Goal: Navigation & Orientation: Find specific page/section

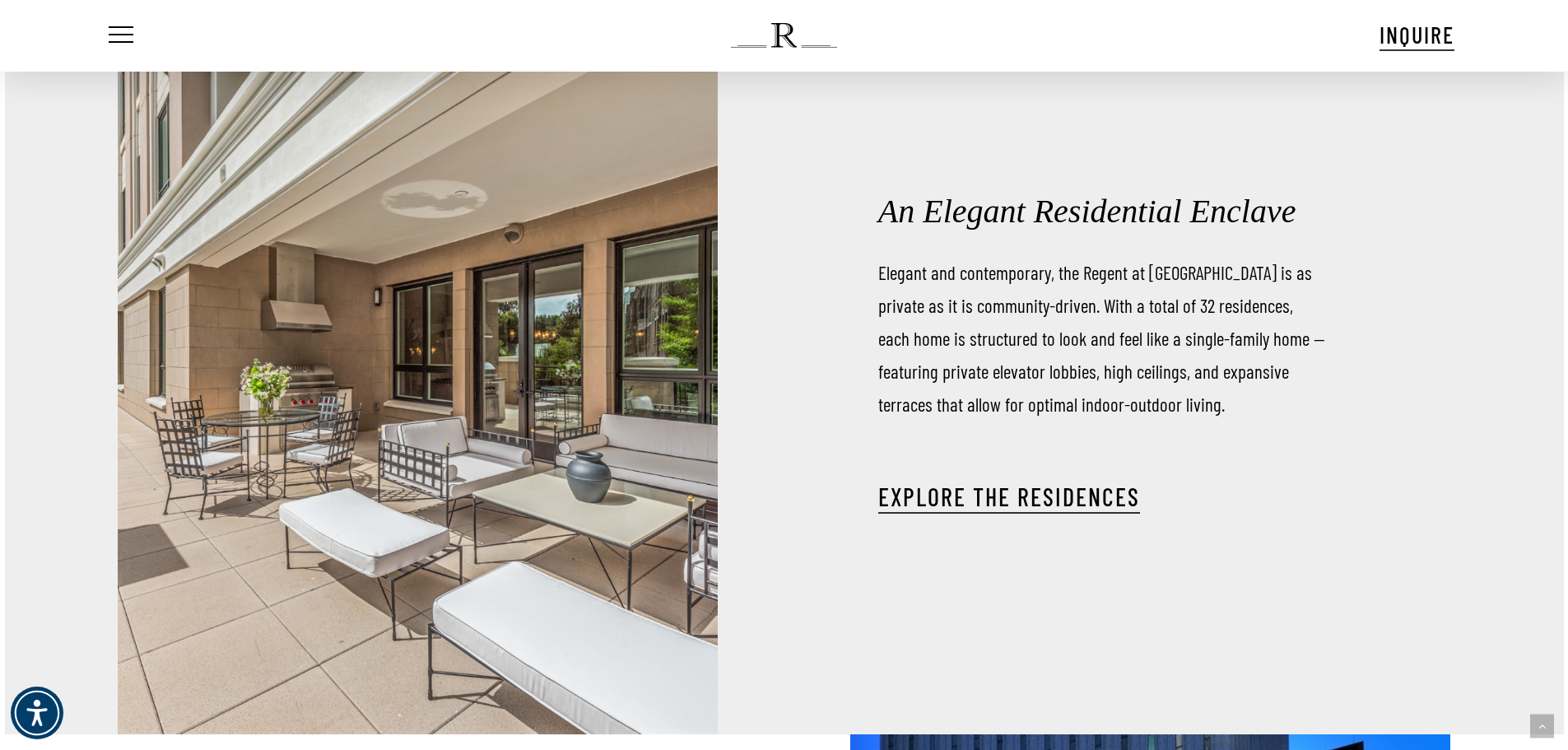
scroll to position [2305, 0]
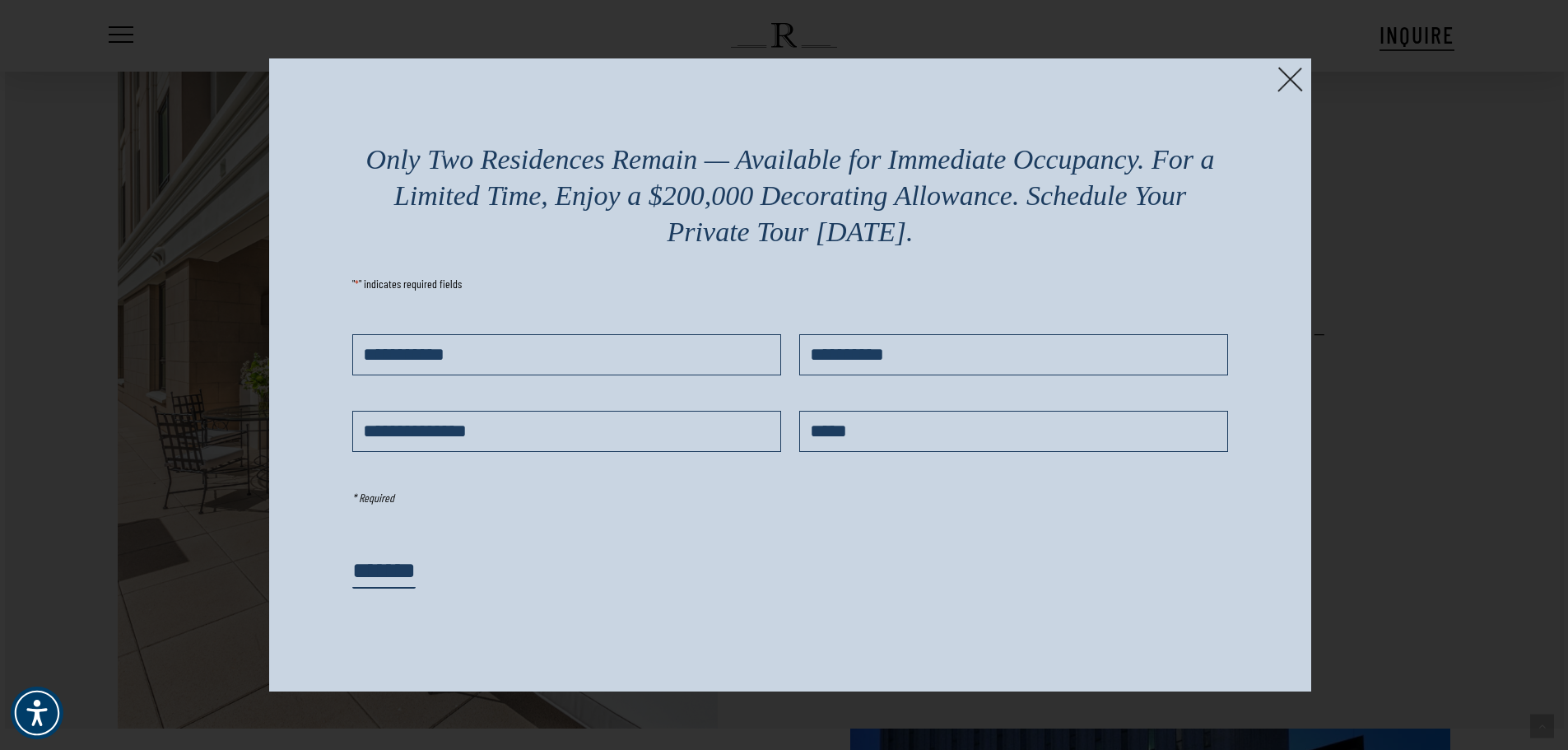
click at [1295, 83] on img at bounding box center [1290, 80] width 26 height 26
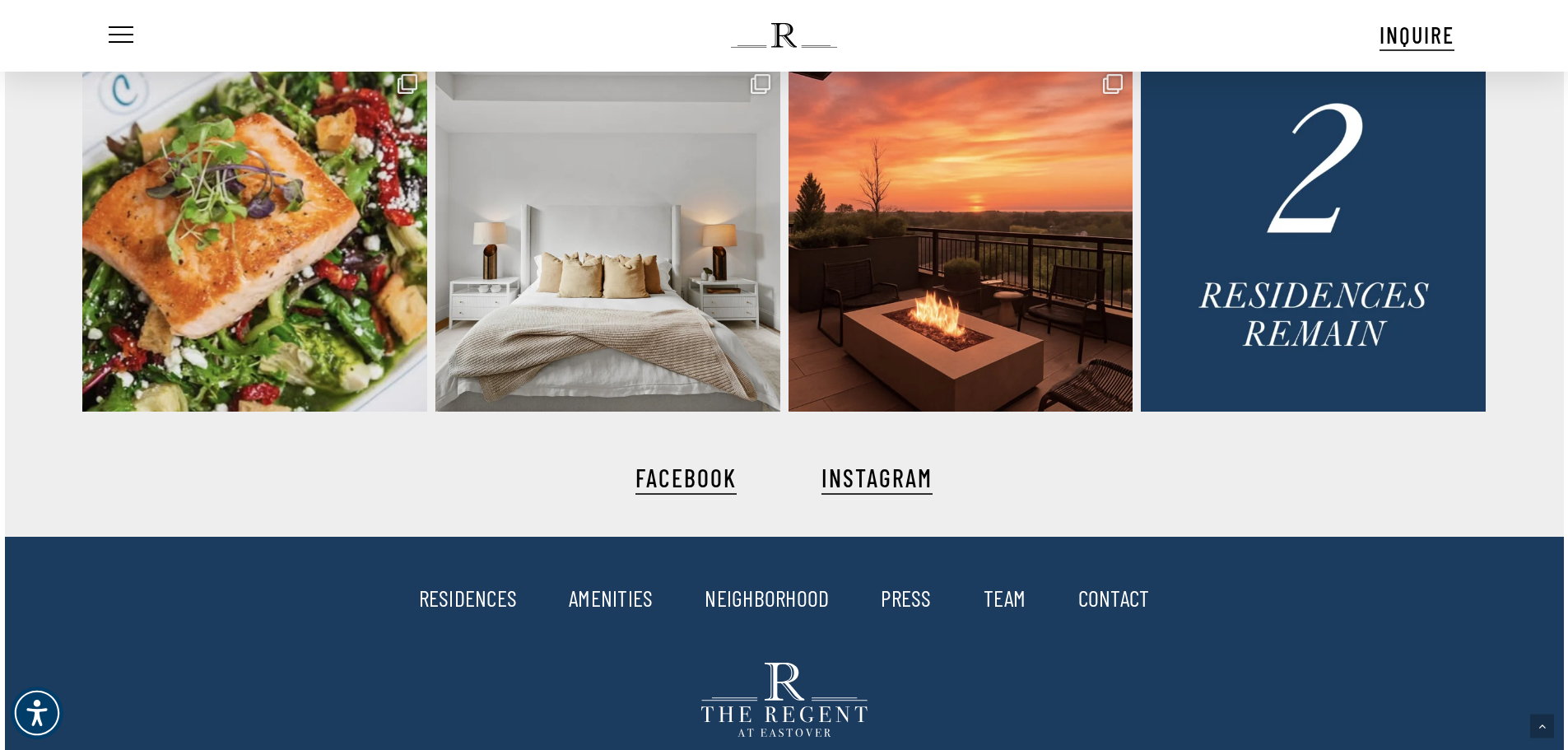
scroll to position [3869, 0]
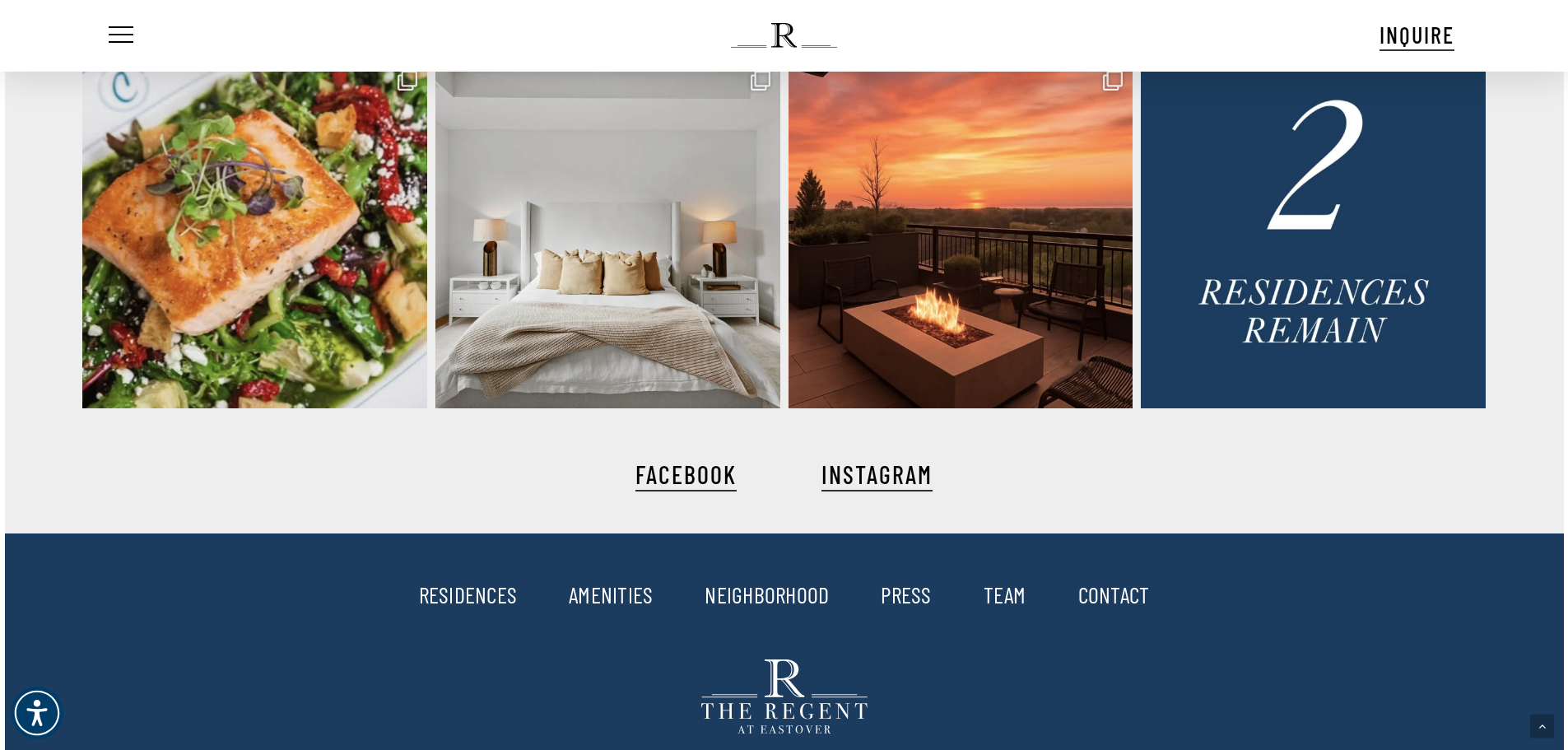
click at [592, 596] on link "AMENITIES" at bounding box center [610, 594] width 84 height 28
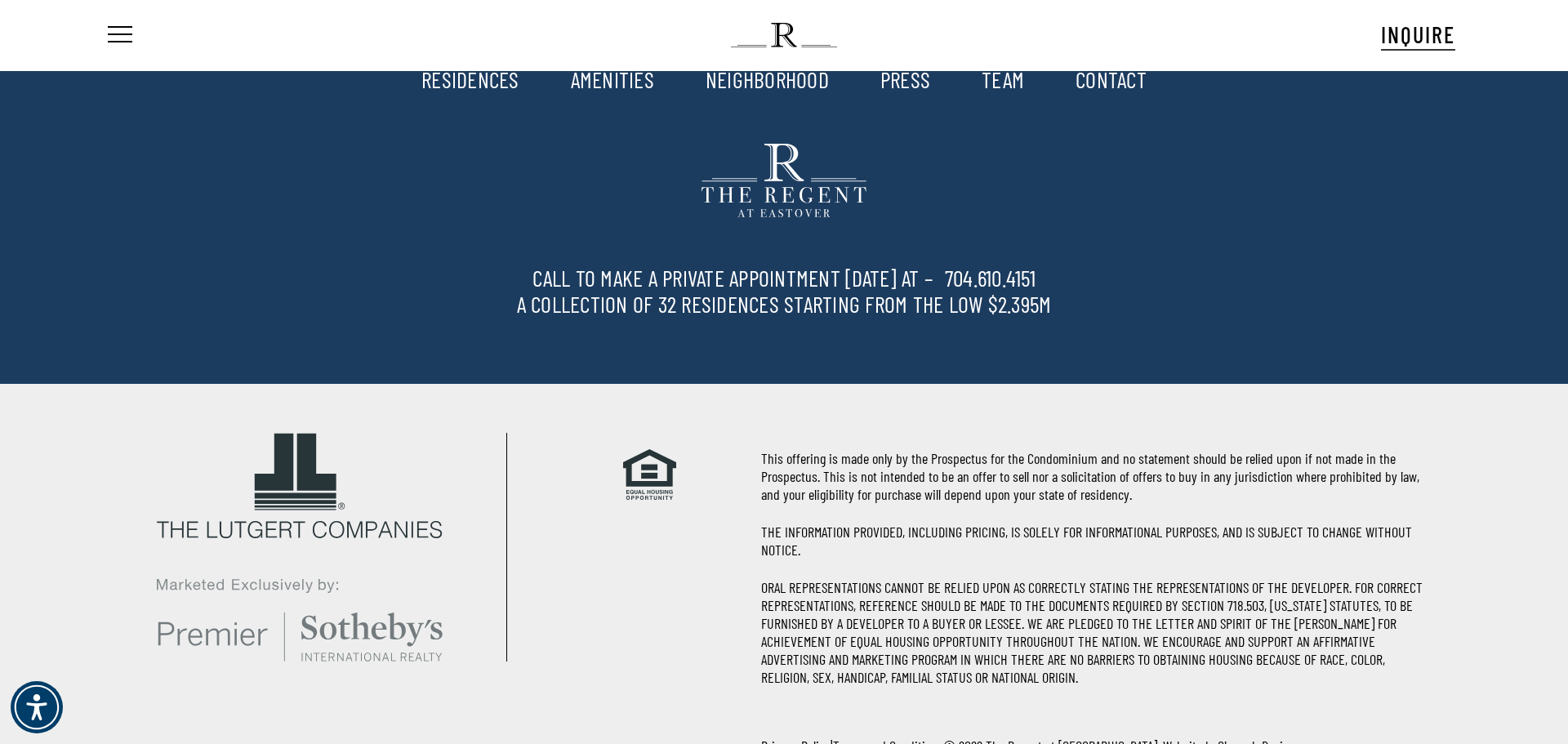
click at [471, 83] on link "RESIDENCES" at bounding box center [471, 79] width 98 height 27
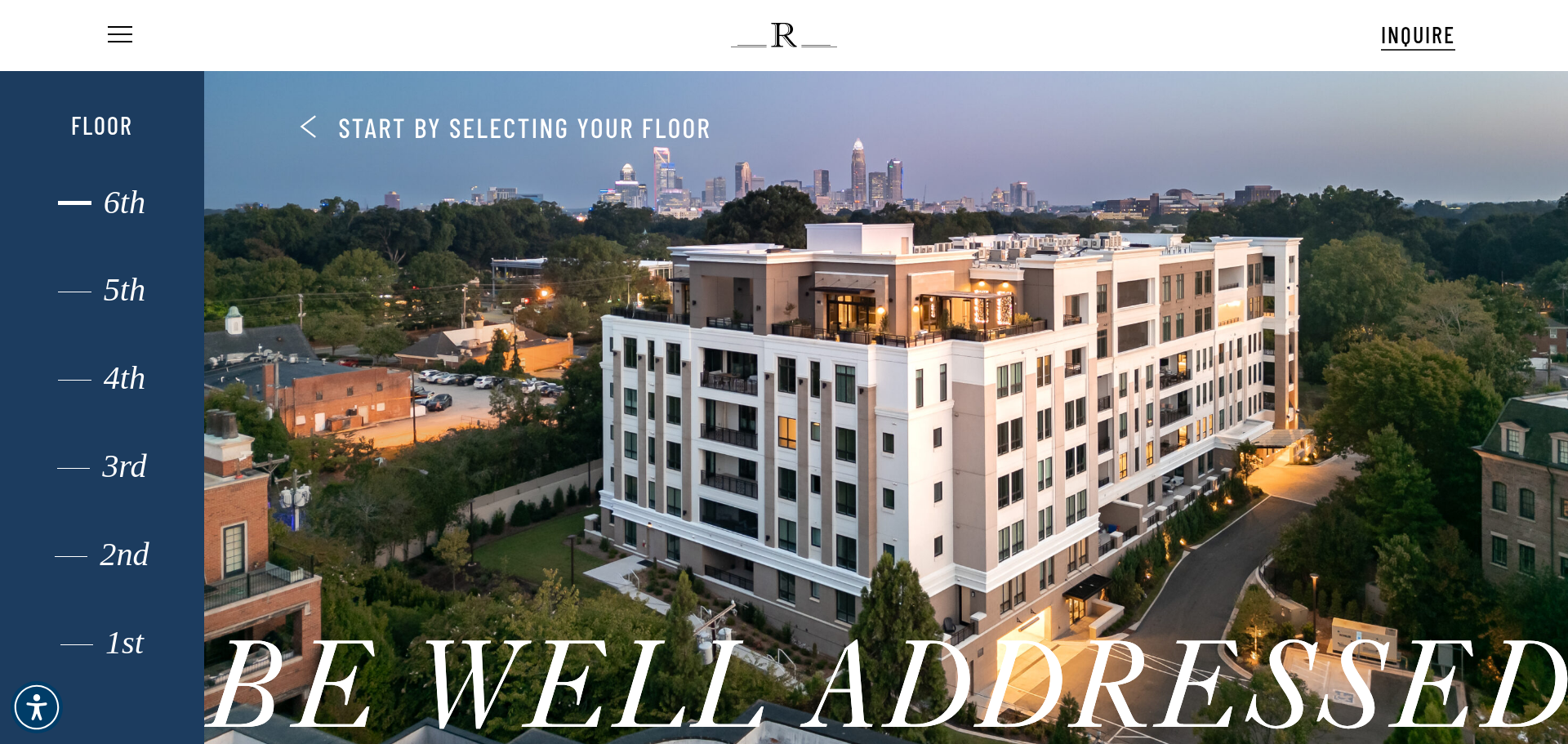
click at [119, 202] on div "6th" at bounding box center [102, 203] width 142 height 21
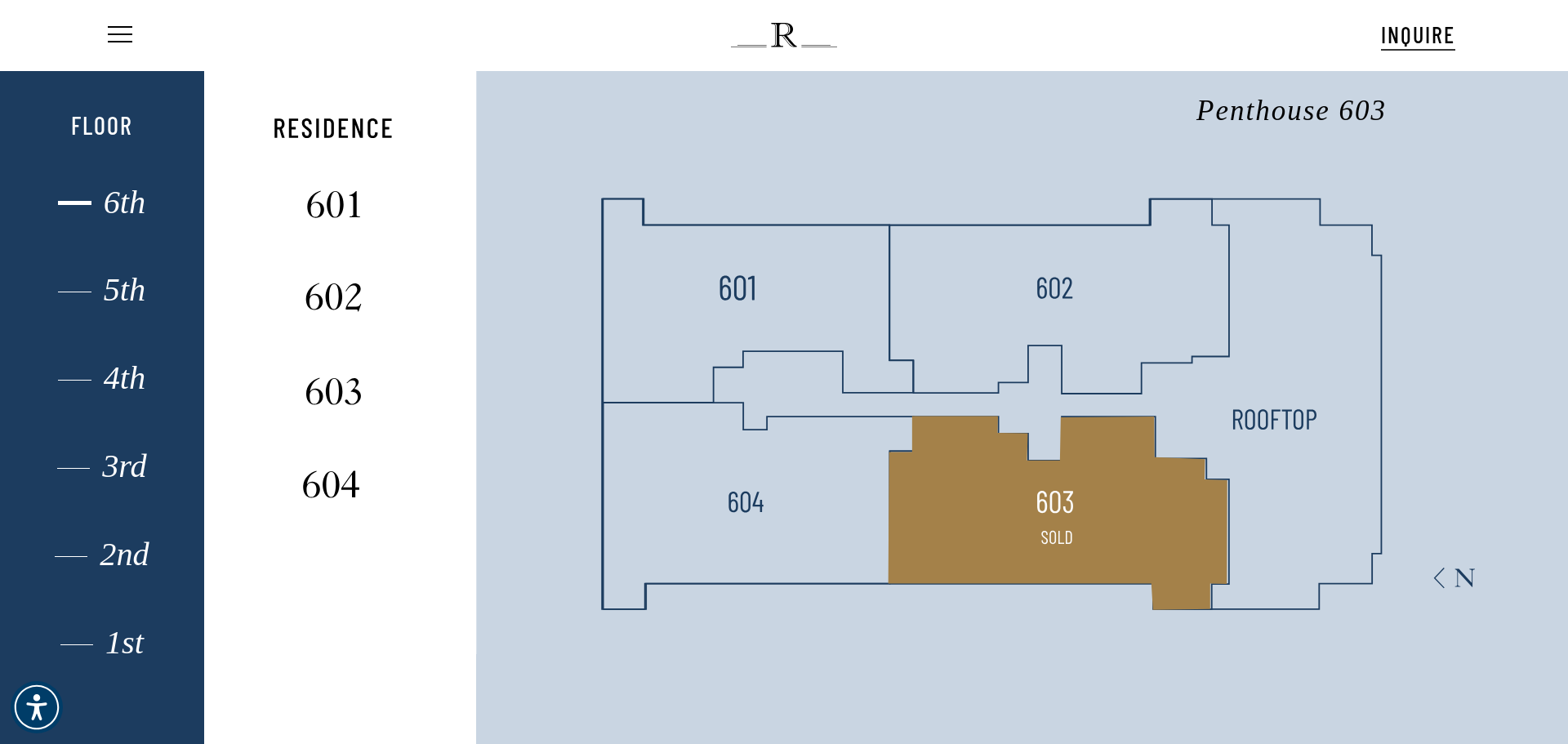
click at [1085, 527] on polygon at bounding box center [1058, 513] width 340 height 194
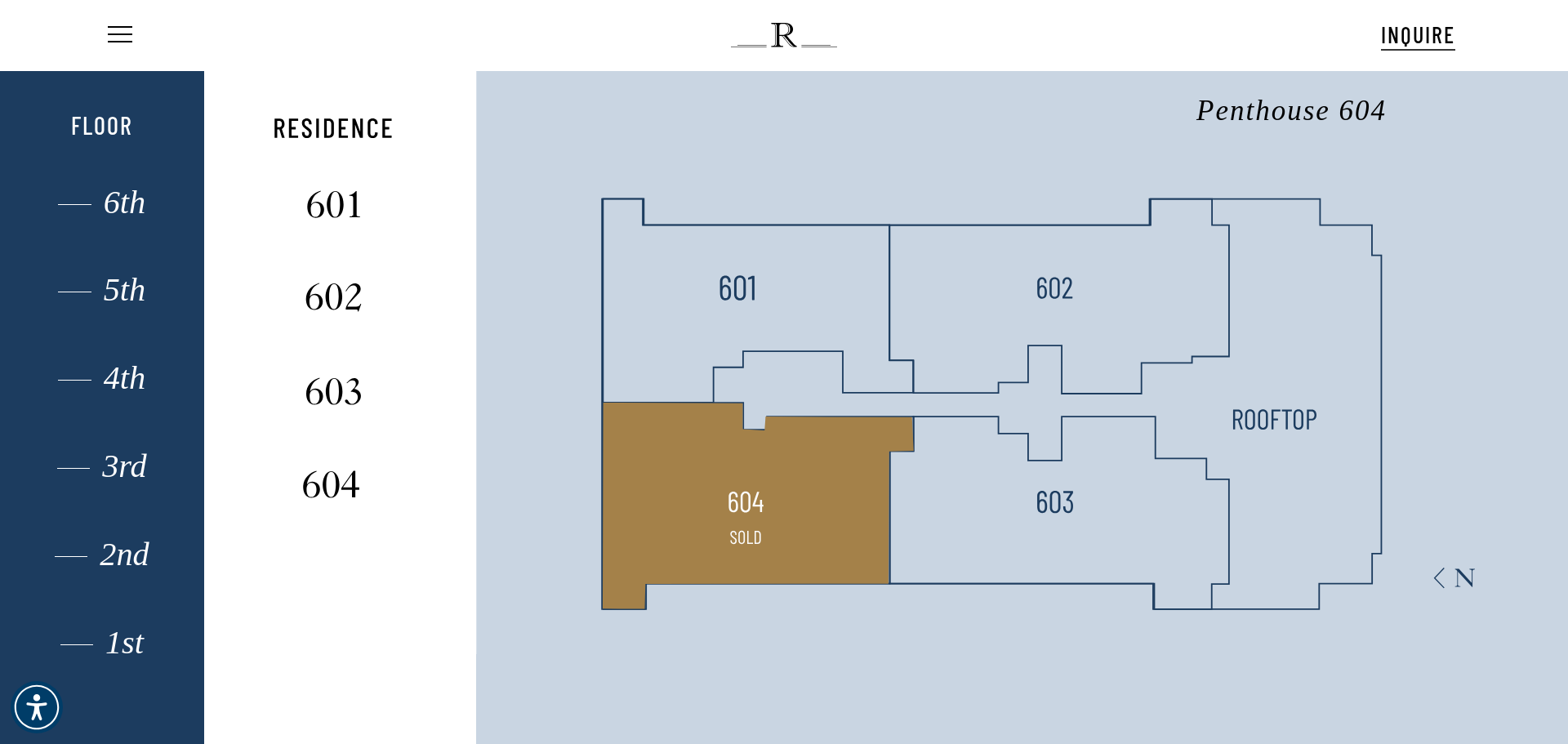
click at [725, 451] on polygon at bounding box center [758, 506] width 311 height 207
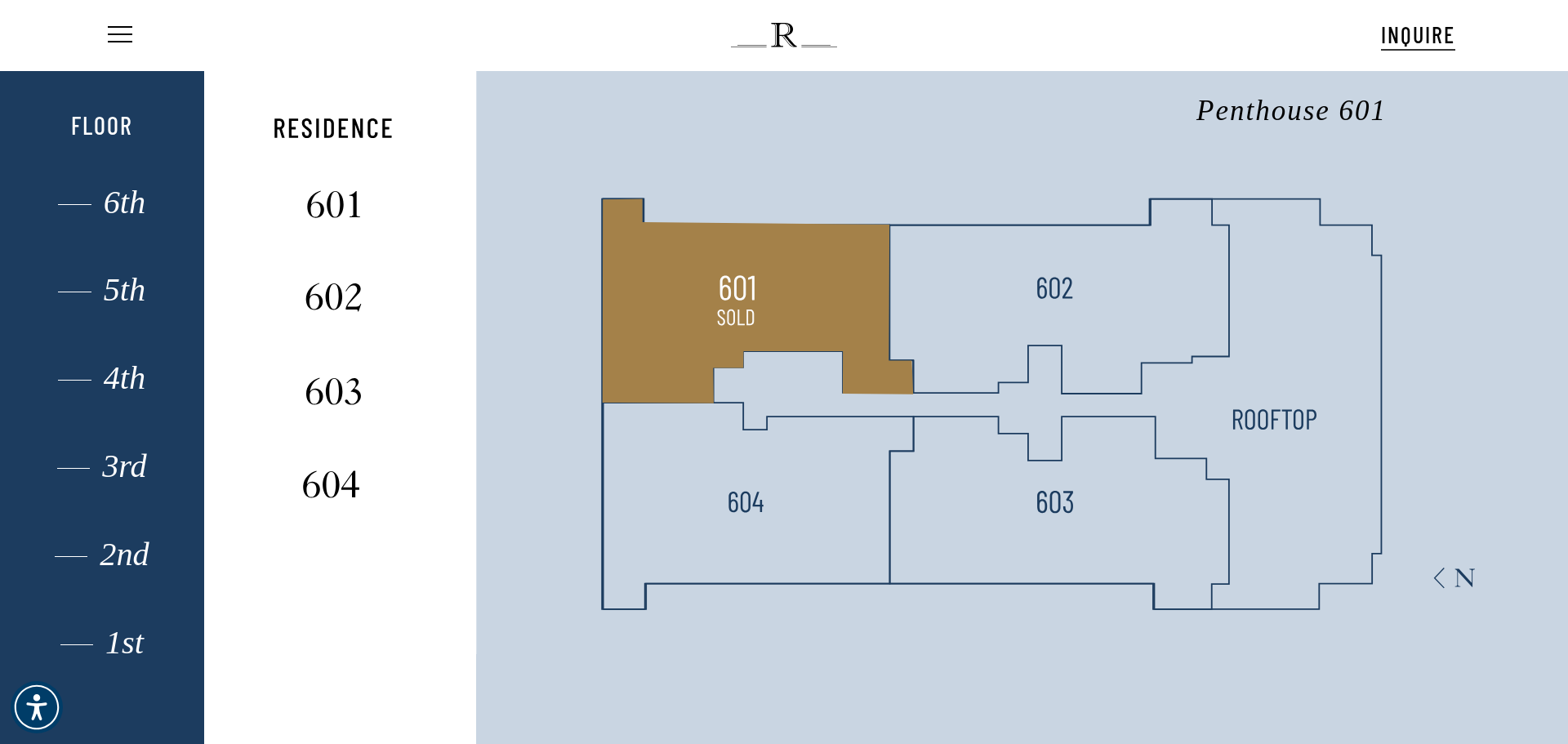
click at [736, 333] on img at bounding box center [736, 317] width 43 height 43
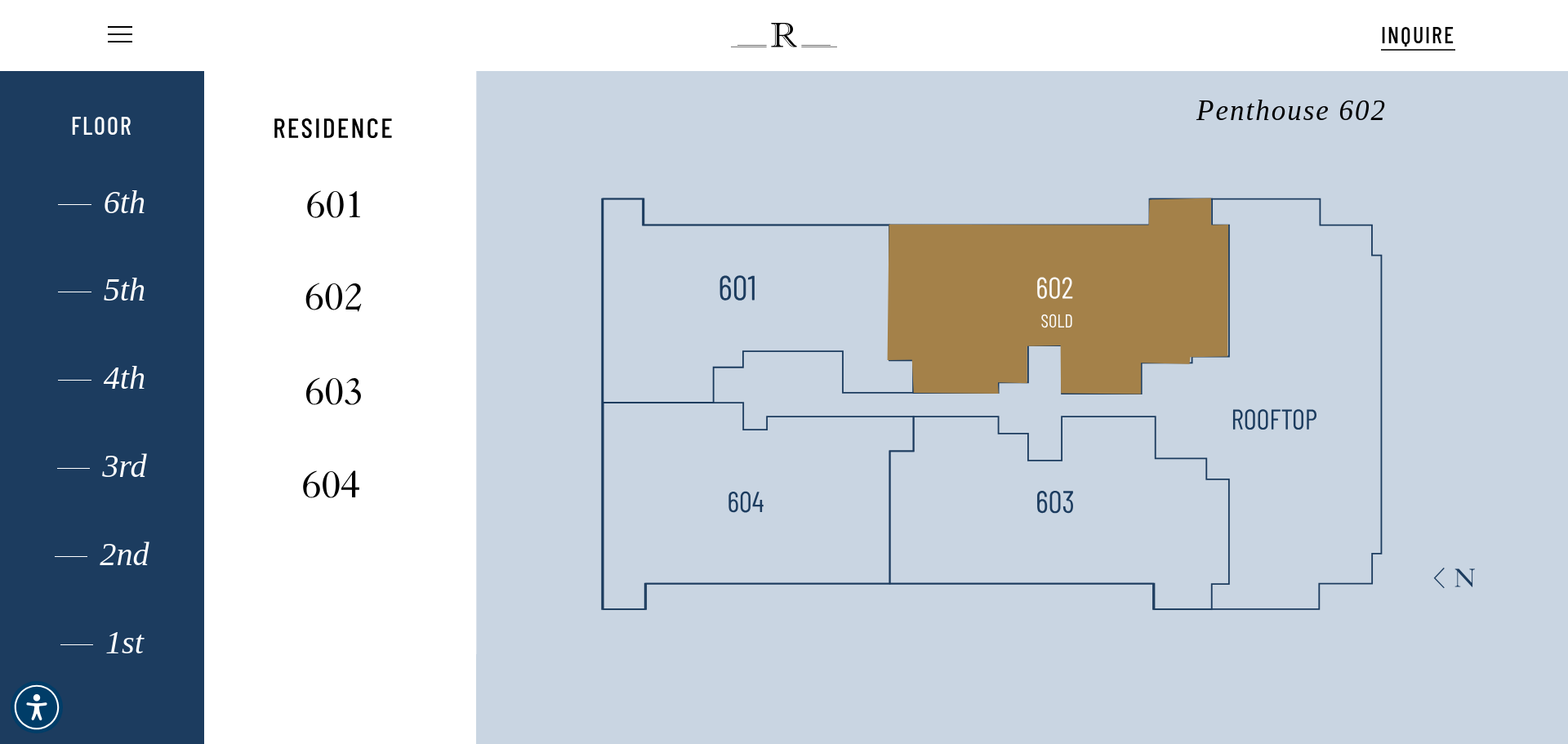
click at [1084, 311] on polygon at bounding box center [1058, 295] width 342 height 196
click at [341, 291] on img at bounding box center [333, 294] width 108 height 43
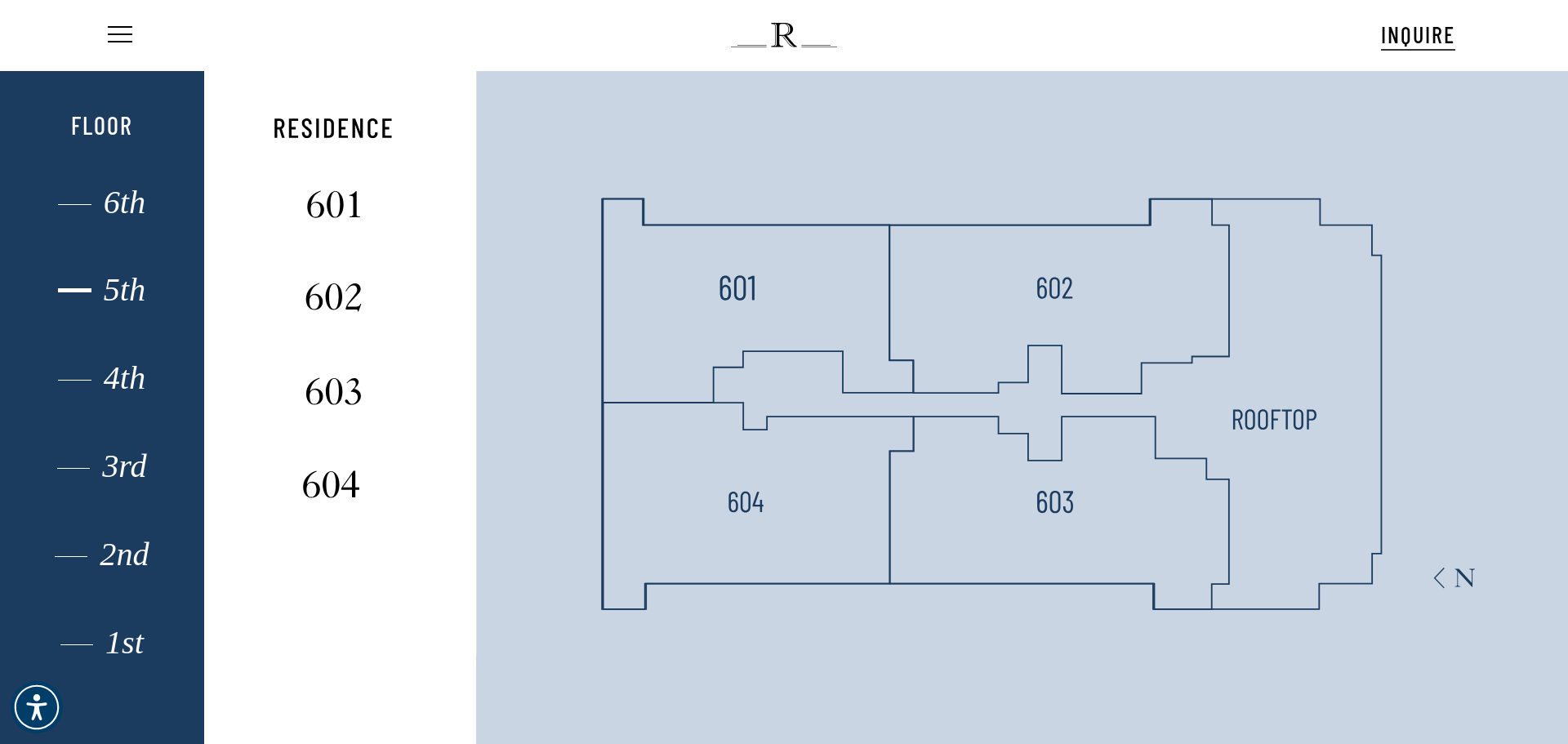
click at [118, 295] on div "5th" at bounding box center [102, 290] width 142 height 21
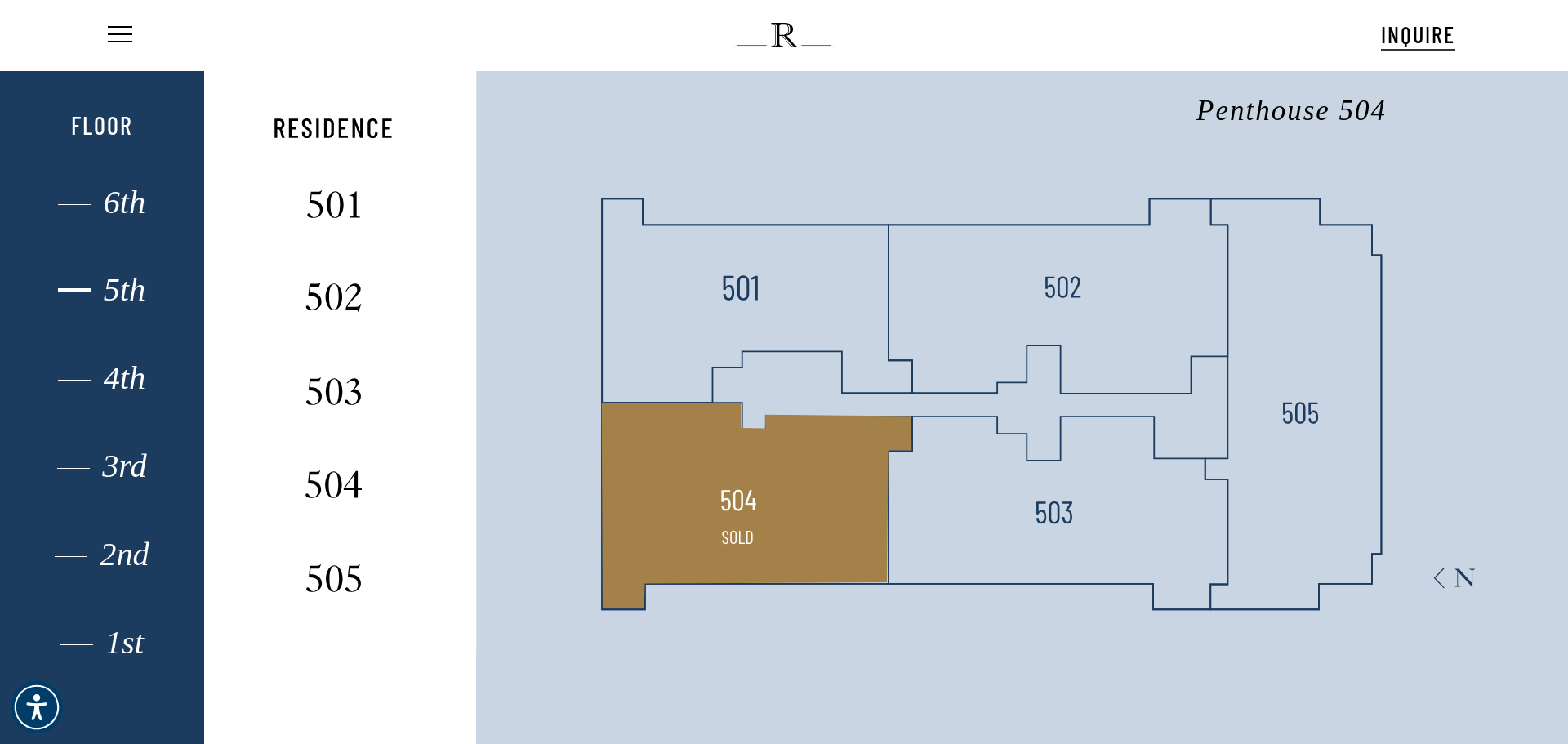
click at [786, 478] on polygon at bounding box center [757, 505] width 310 height 206
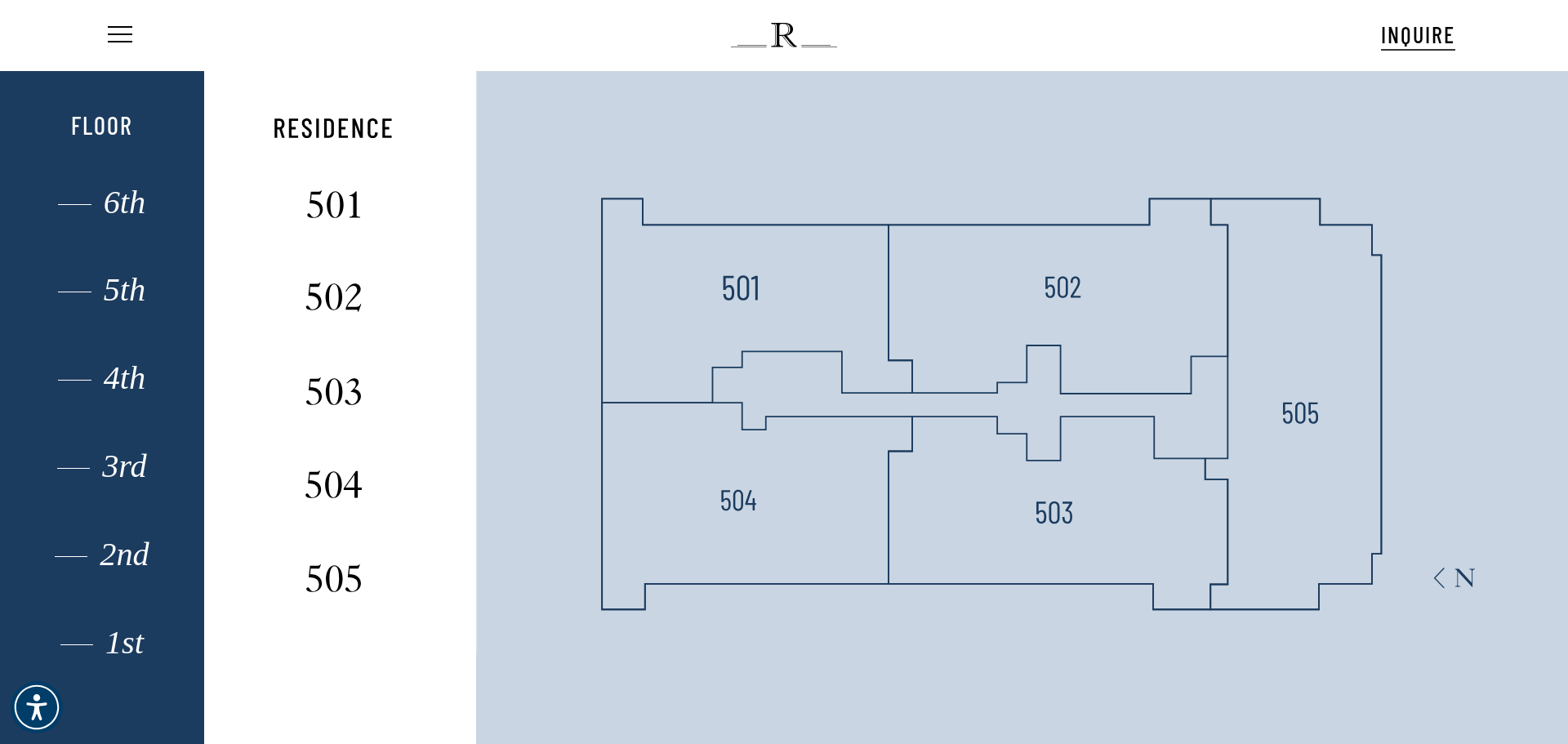
drag, startPoint x: 1415, startPoint y: 402, endPoint x: 1396, endPoint y: 406, distance: 19.4
click at [1413, 405] on icon at bounding box center [886, 362] width 1364 height 585
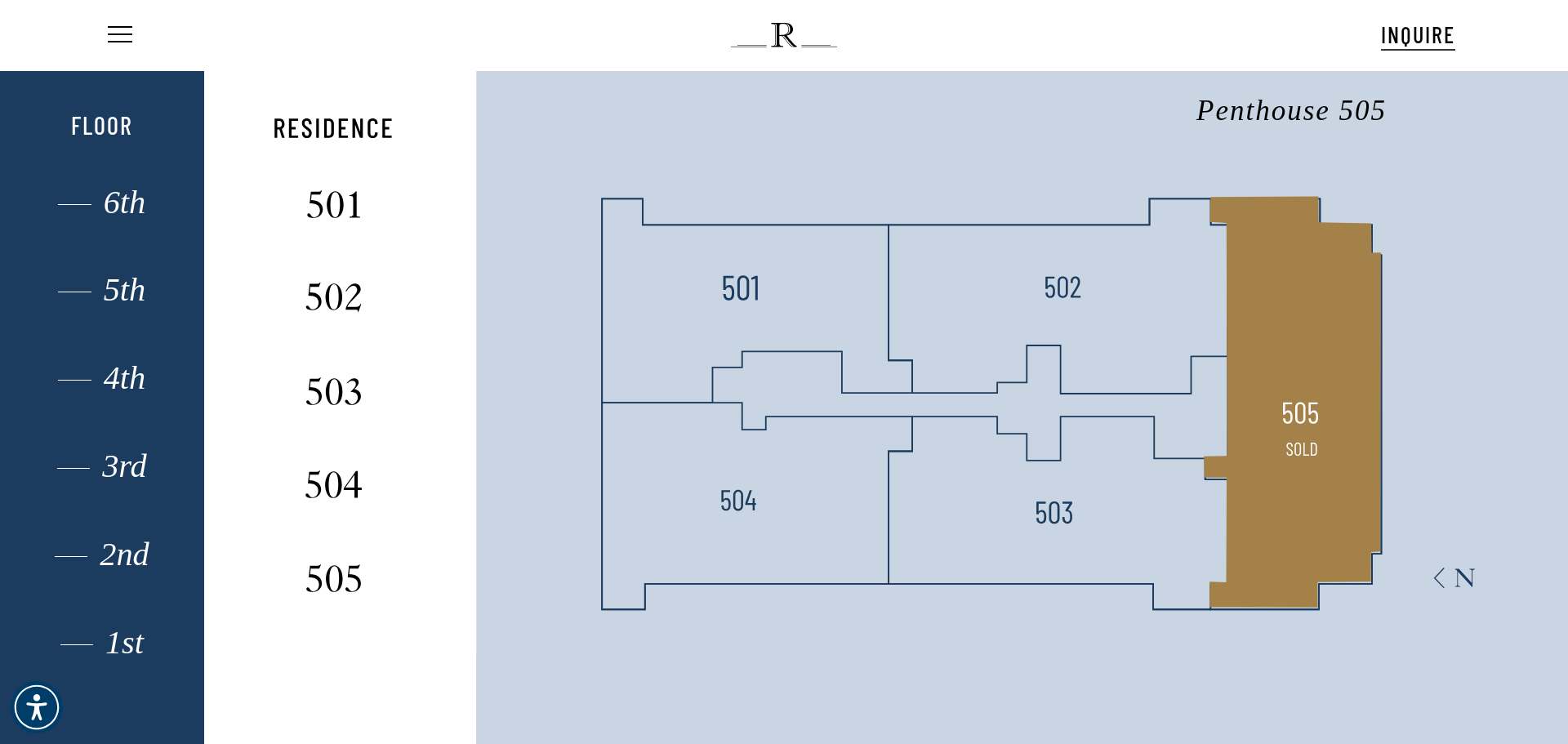
click at [1324, 411] on polygon at bounding box center [1293, 402] width 177 height 412
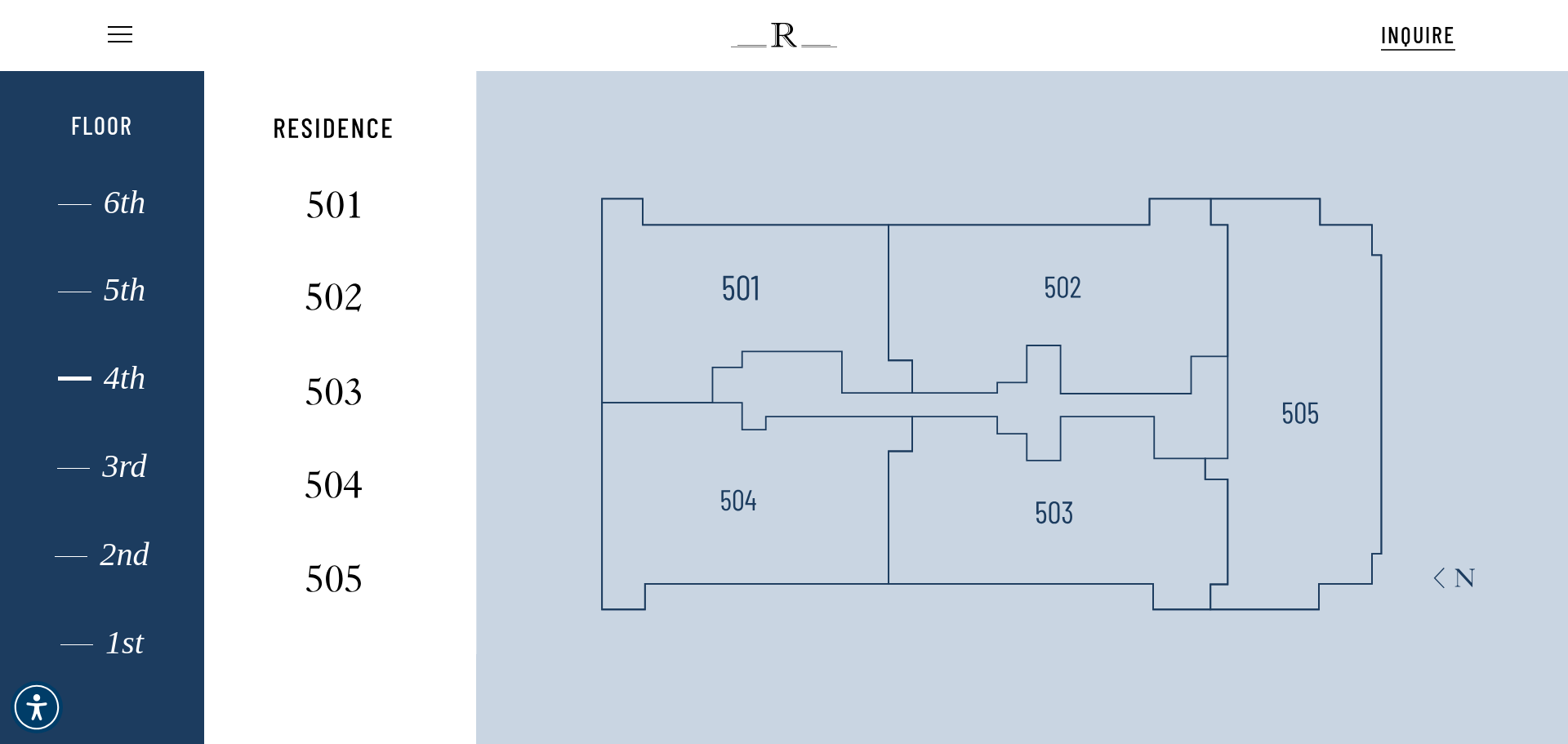
click at [138, 381] on div "4th" at bounding box center [102, 378] width 142 height 21
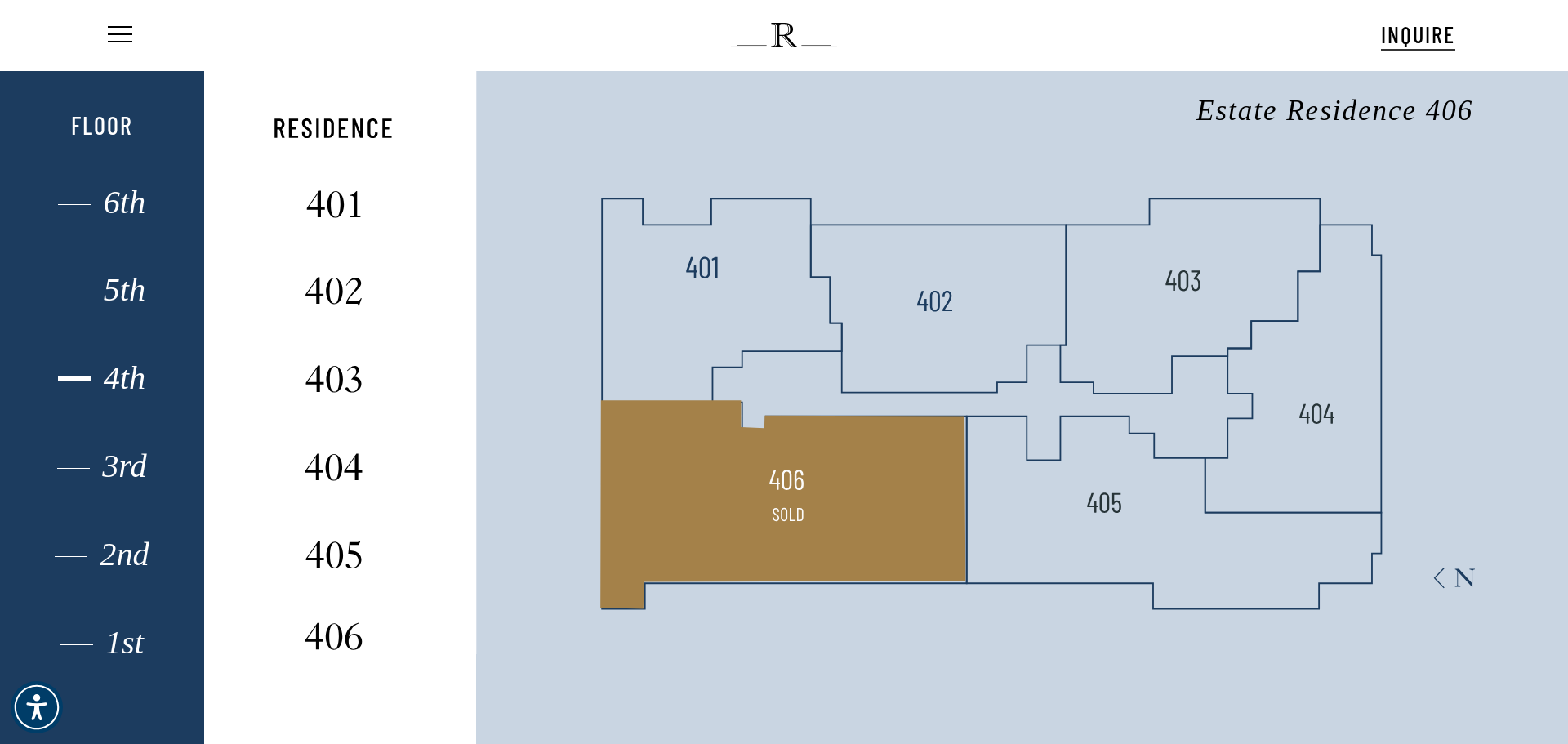
click at [777, 465] on img at bounding box center [786, 479] width 36 height 36
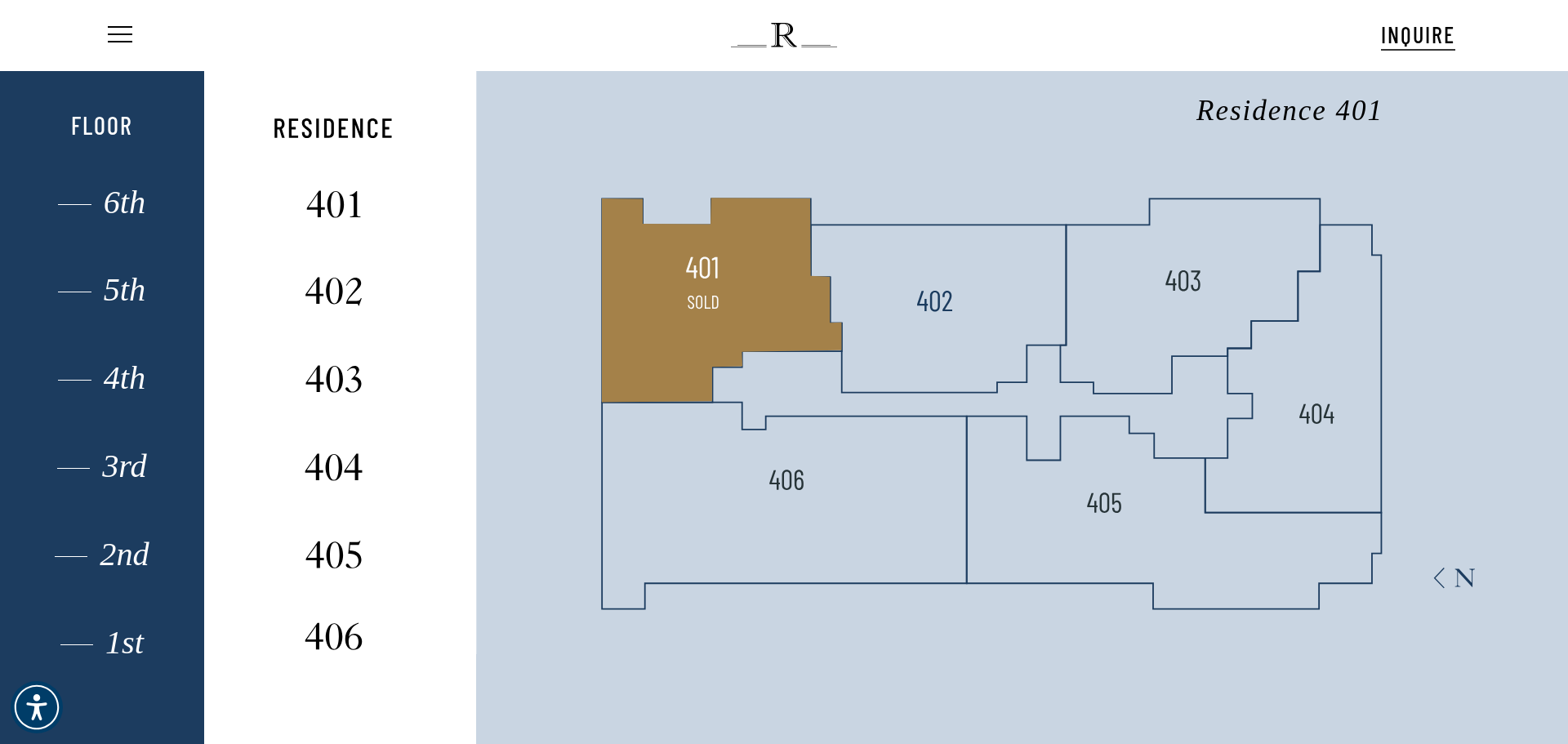
click at [755, 328] on polygon at bounding box center [722, 299] width 240 height 204
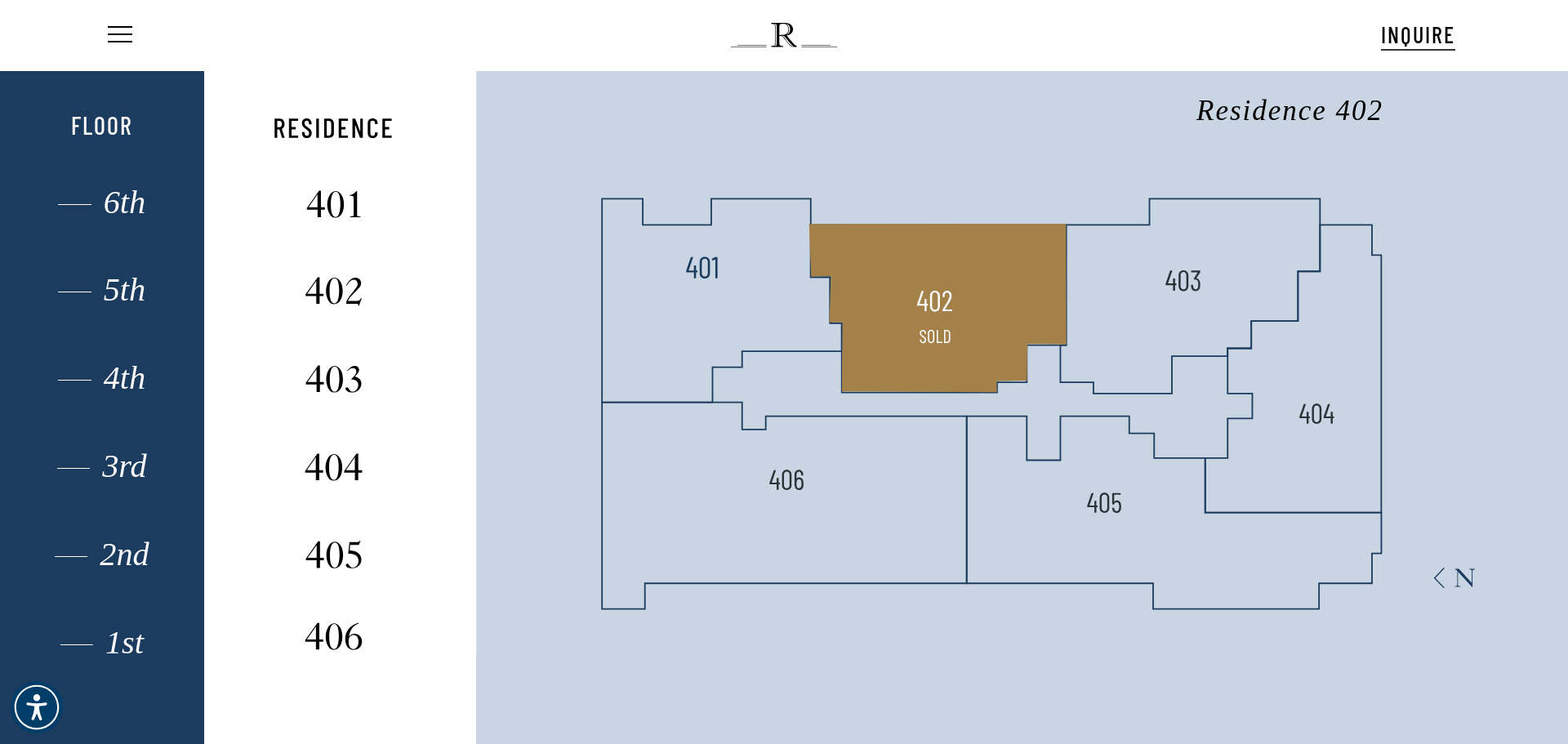
click at [914, 311] on polygon at bounding box center [937, 308] width 257 height 168
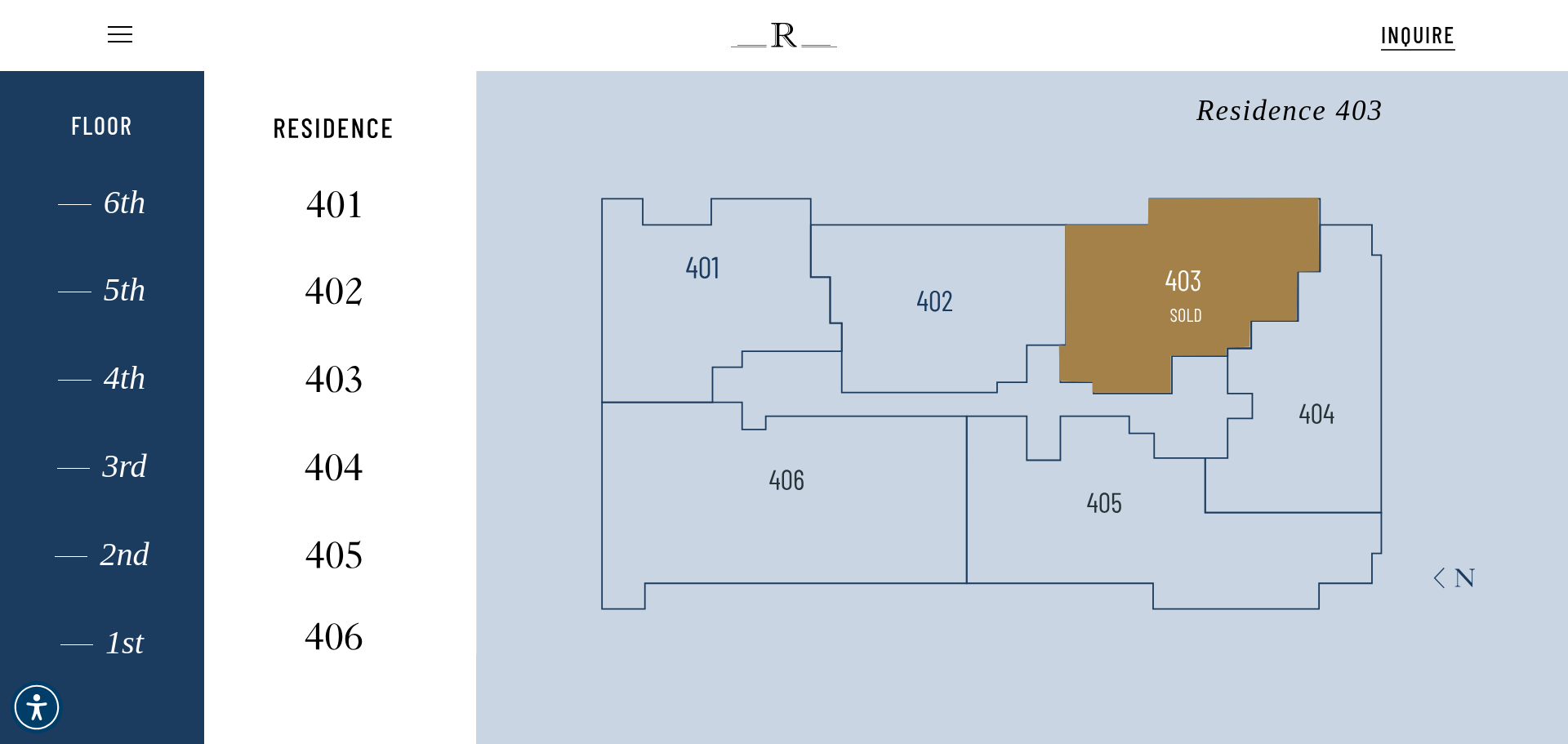
click at [1209, 323] on polygon at bounding box center [1190, 295] width 261 height 195
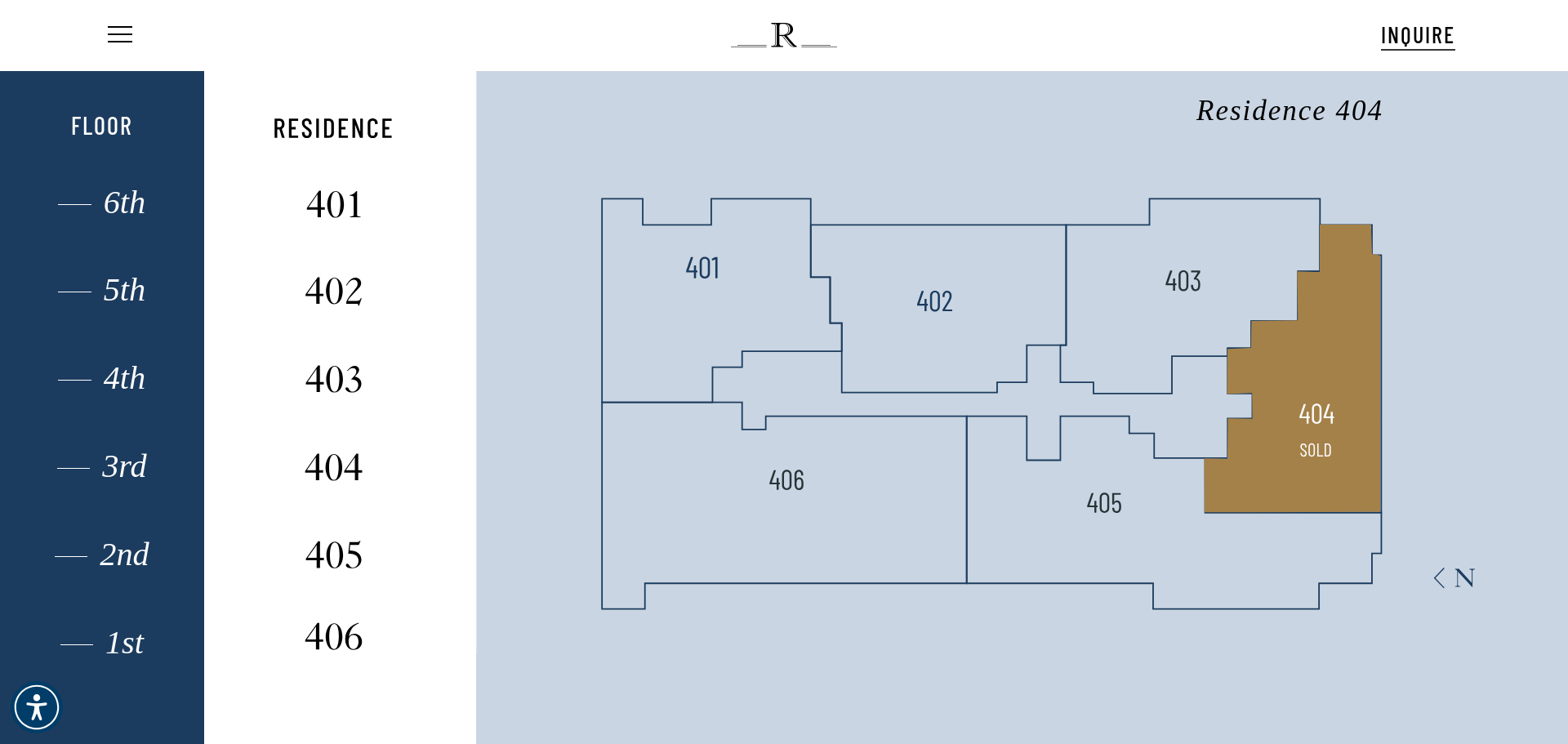
drag, startPoint x: 1290, startPoint y: 411, endPoint x: 1252, endPoint y: 436, distance: 45.5
click at [1290, 412] on polygon at bounding box center [1293, 368] width 177 height 288
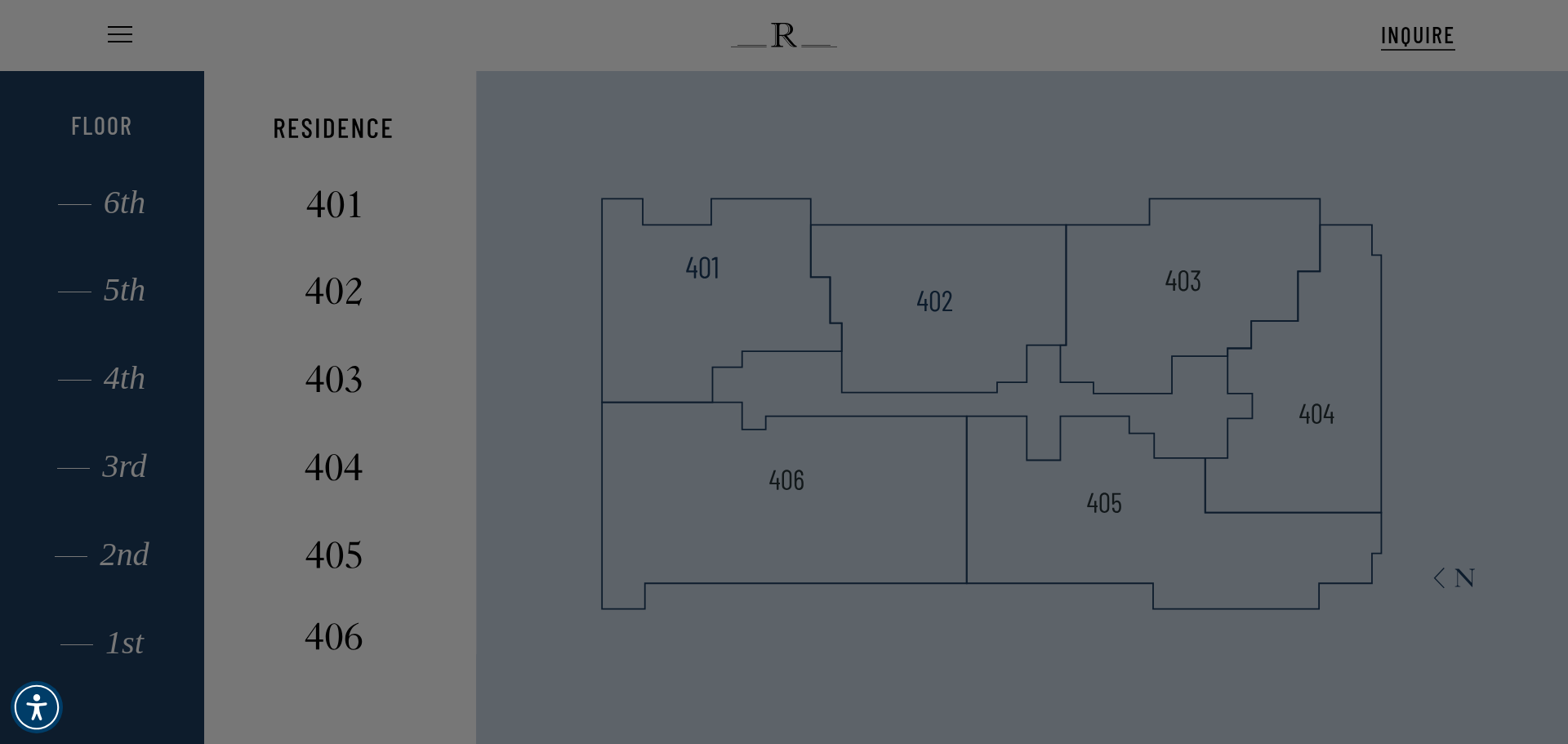
click at [1065, 532] on img at bounding box center [653, 403] width 1046 height 807
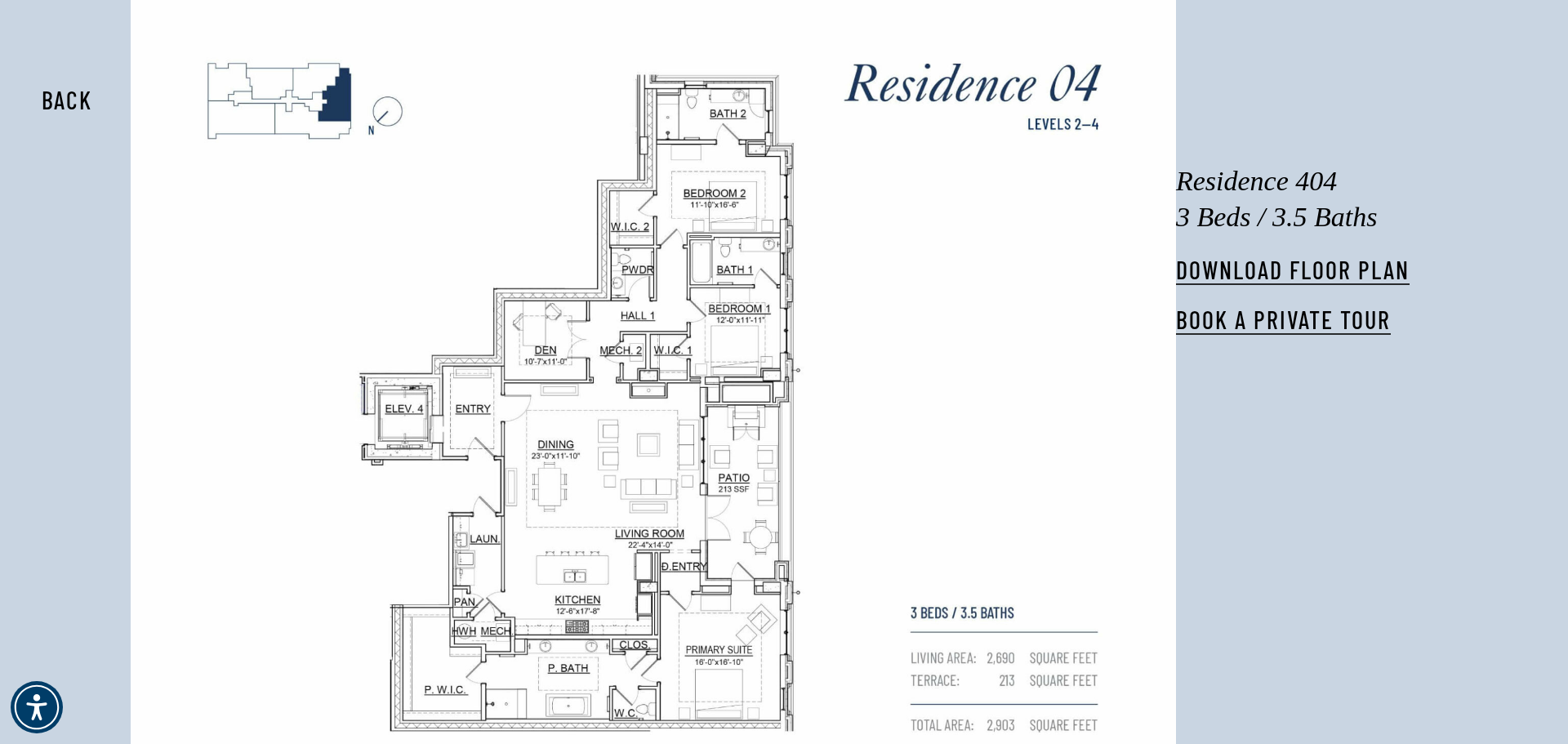
click at [72, 109] on button "Back" at bounding box center [66, 100] width 103 height 37
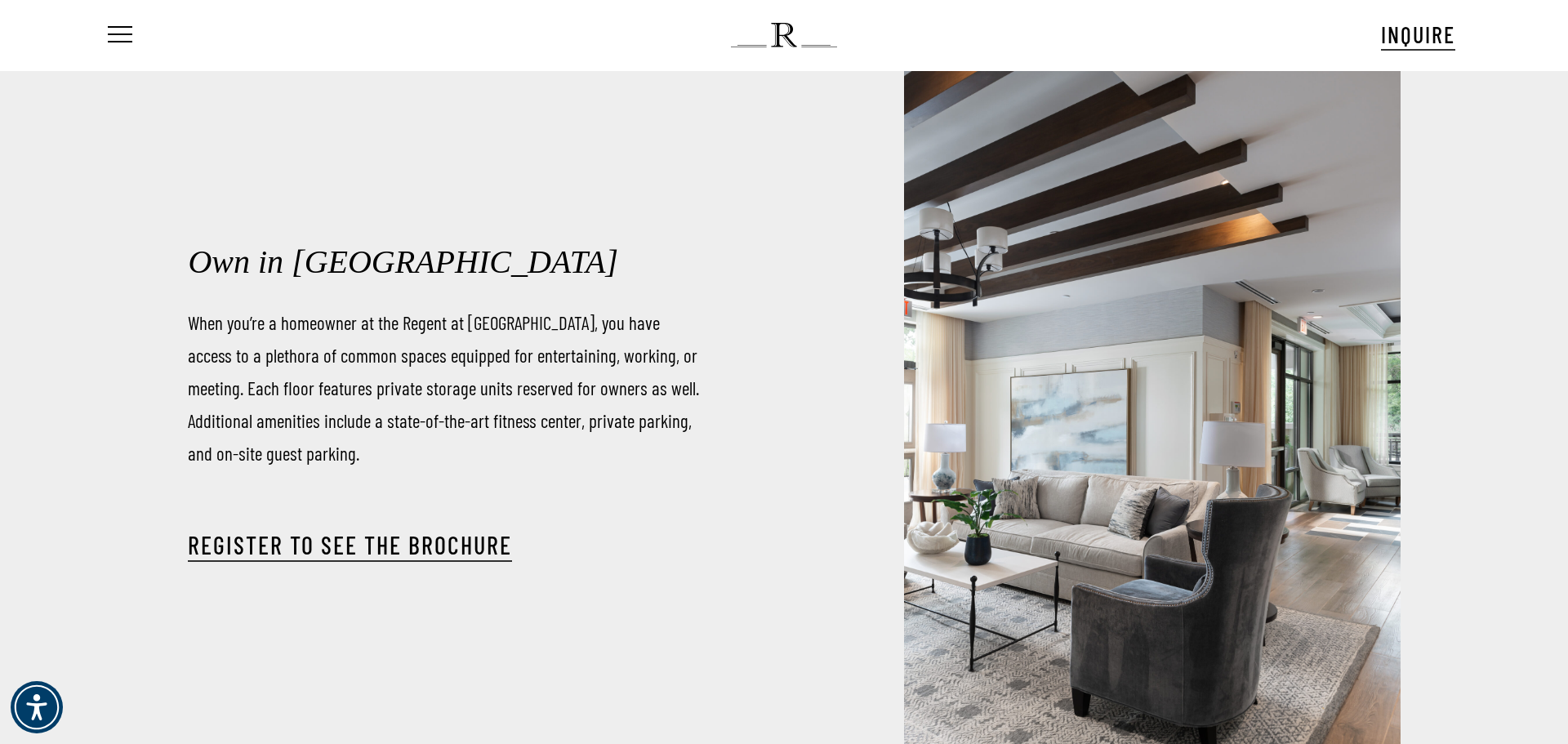
click at [127, 46] on ul "Menu" at bounding box center [118, 35] width 27 height 70
click at [122, 36] on span "Navigation Menu" at bounding box center [120, 34] width 18 height 22
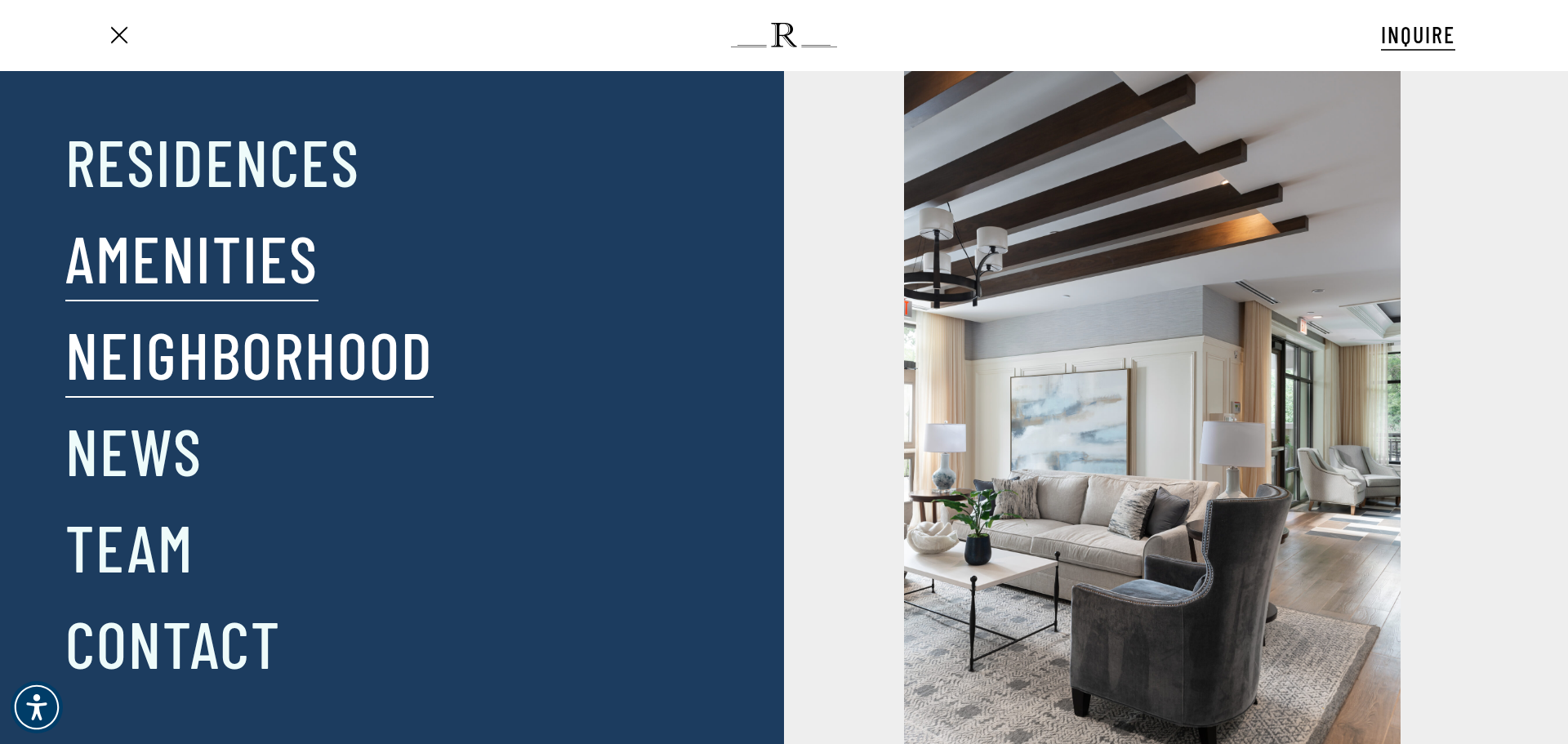
click at [169, 347] on link "Neighborhood" at bounding box center [249, 353] width 368 height 85
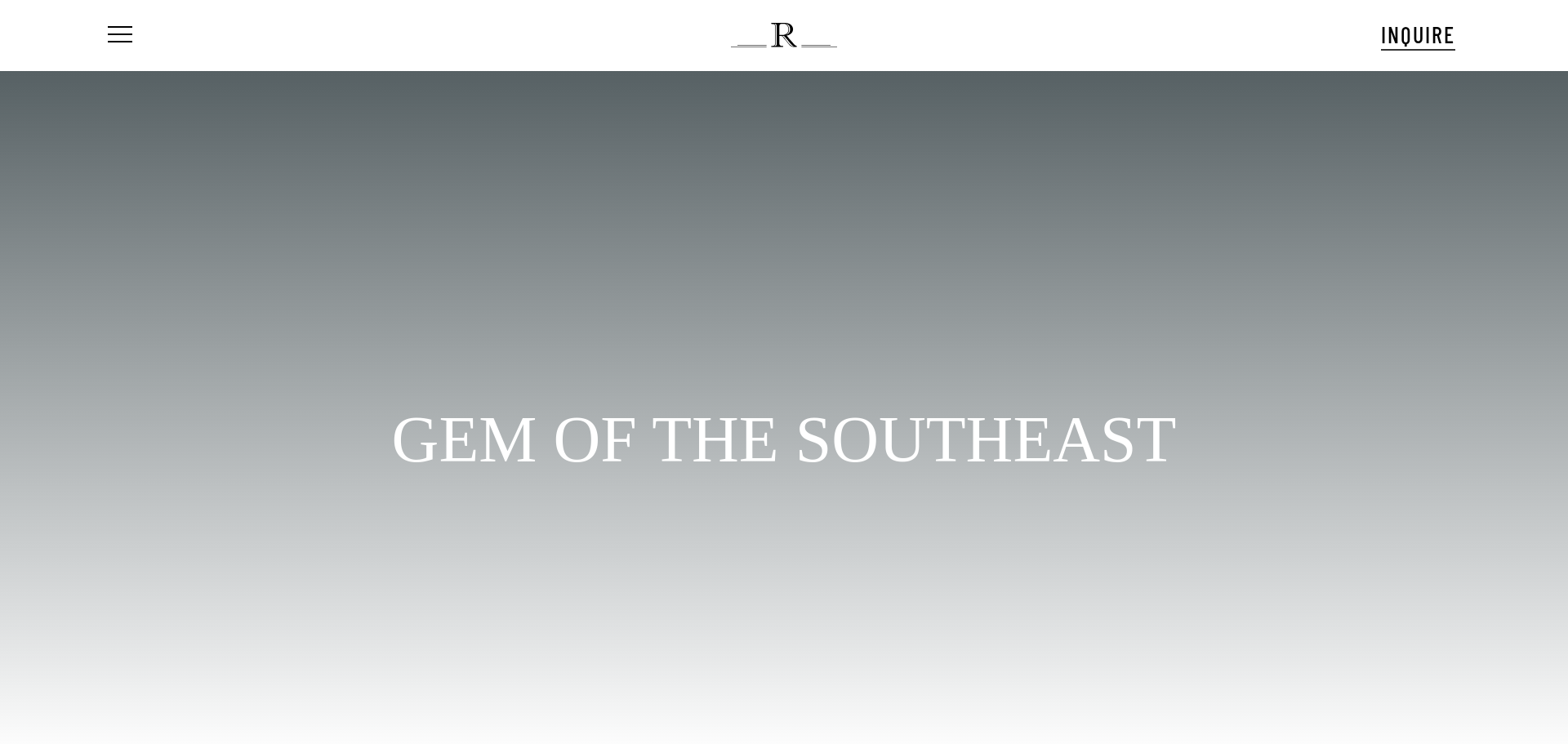
scroll to position [103, 0]
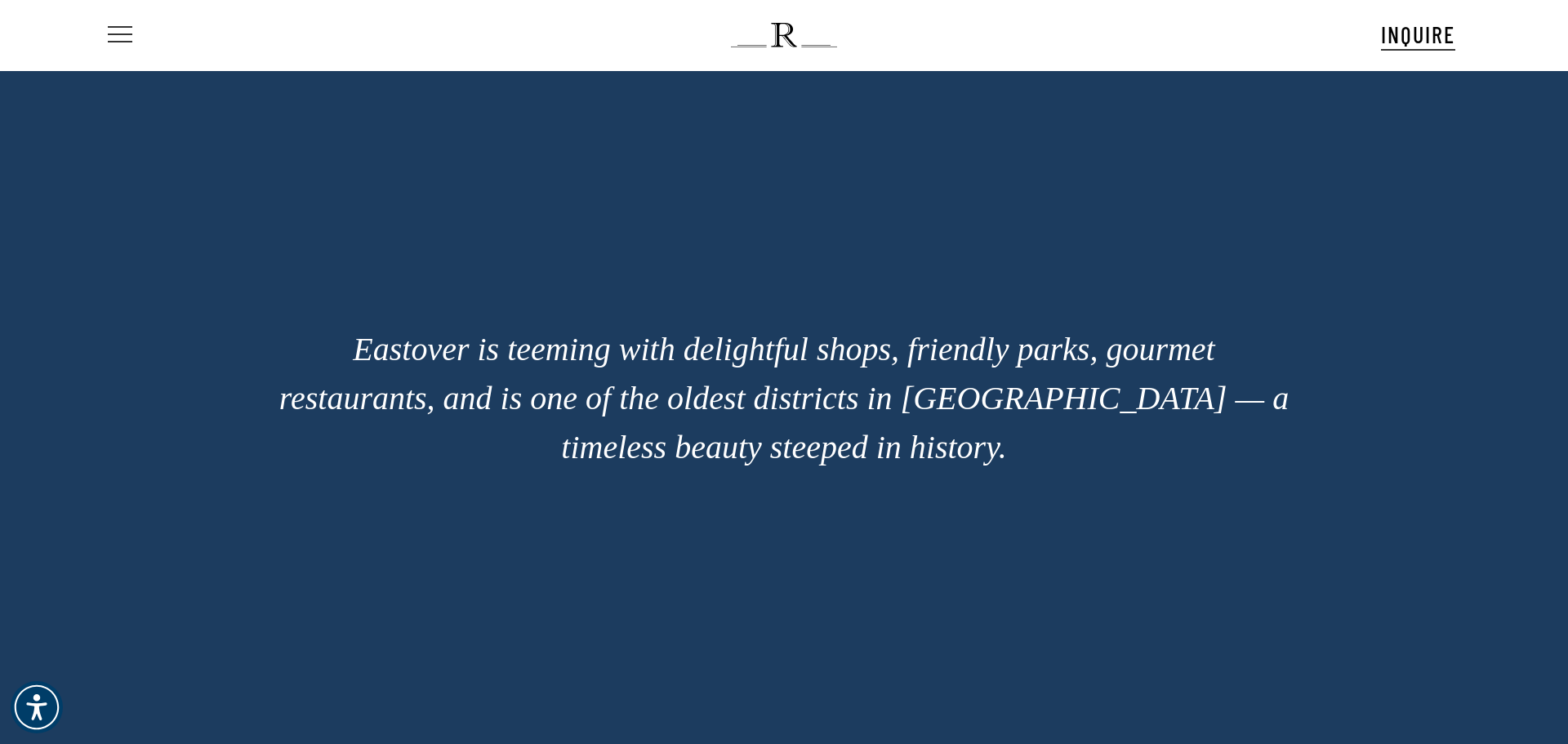
click at [114, 34] on span "Navigation Menu" at bounding box center [120, 34] width 18 height 22
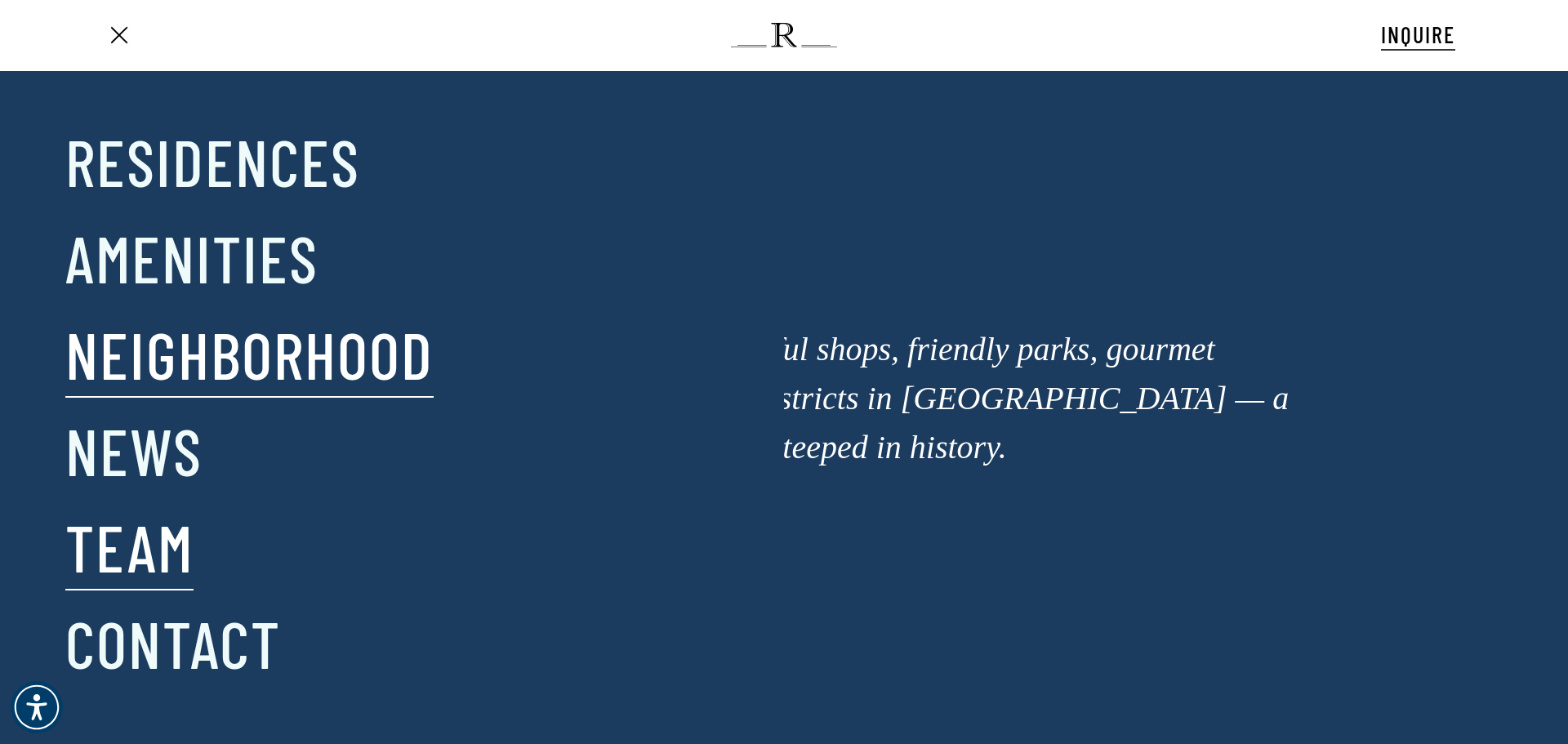
click at [141, 541] on link "Team" at bounding box center [129, 546] width 128 height 85
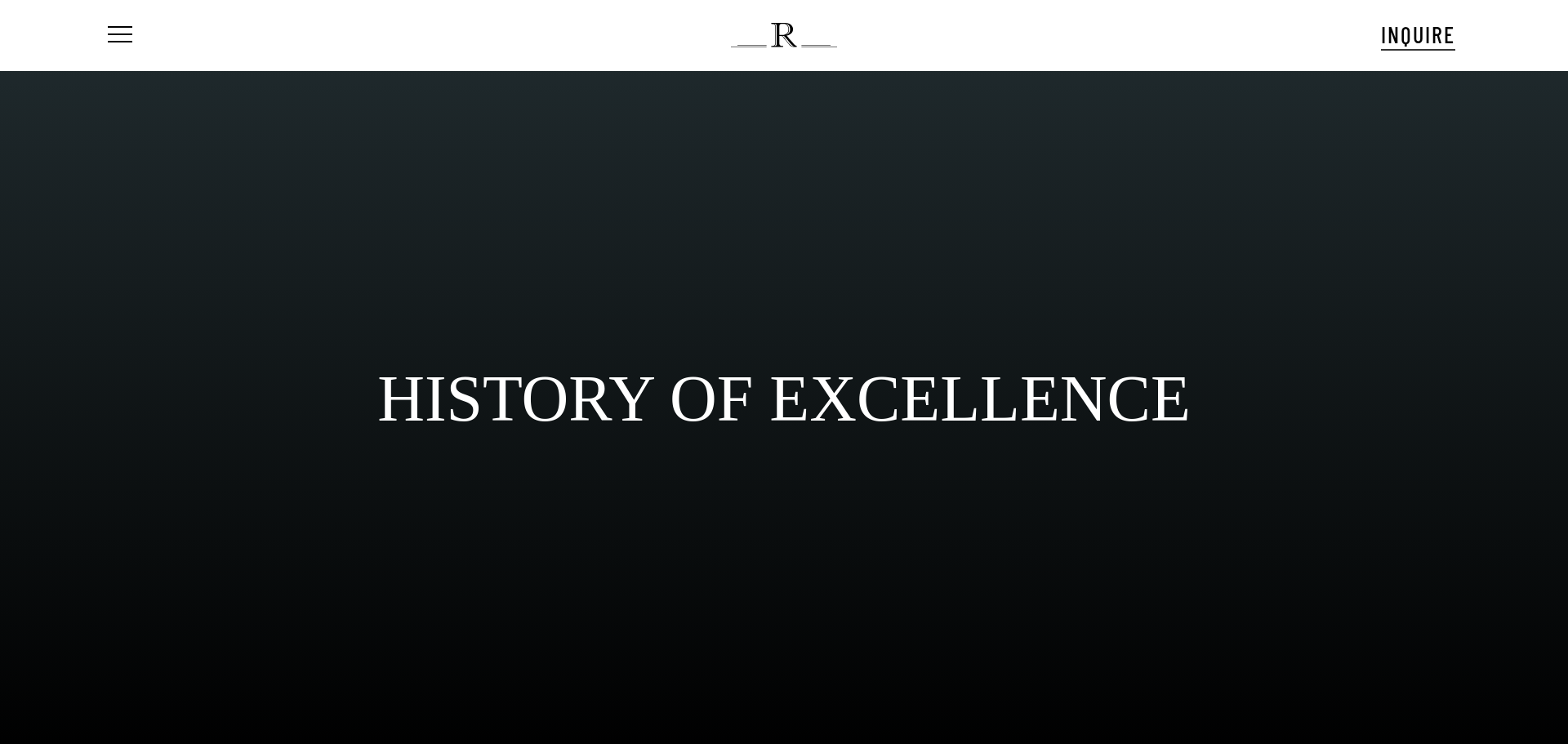
scroll to position [103, 0]
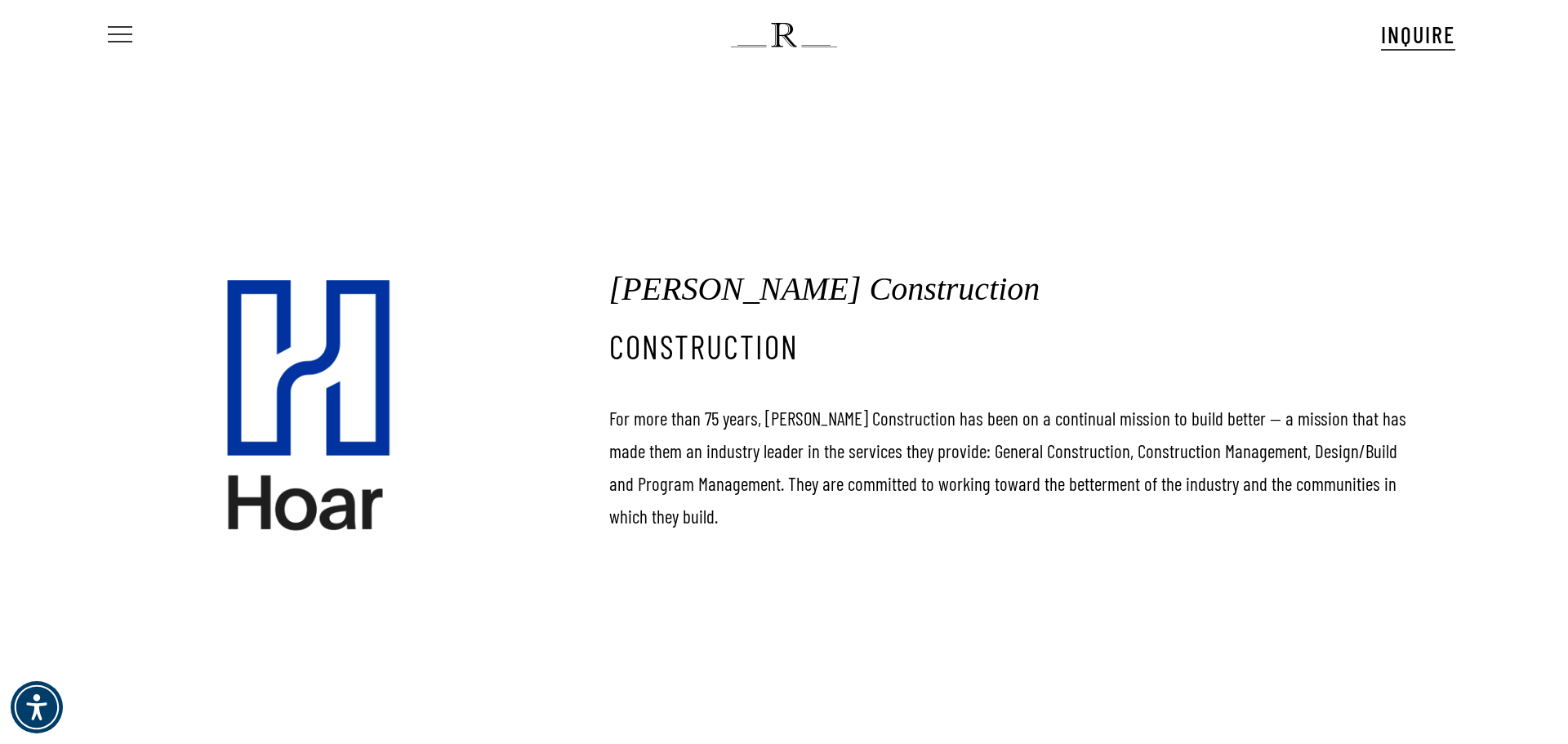
click at [111, 36] on span "Navigation Menu" at bounding box center [120, 34] width 18 height 22
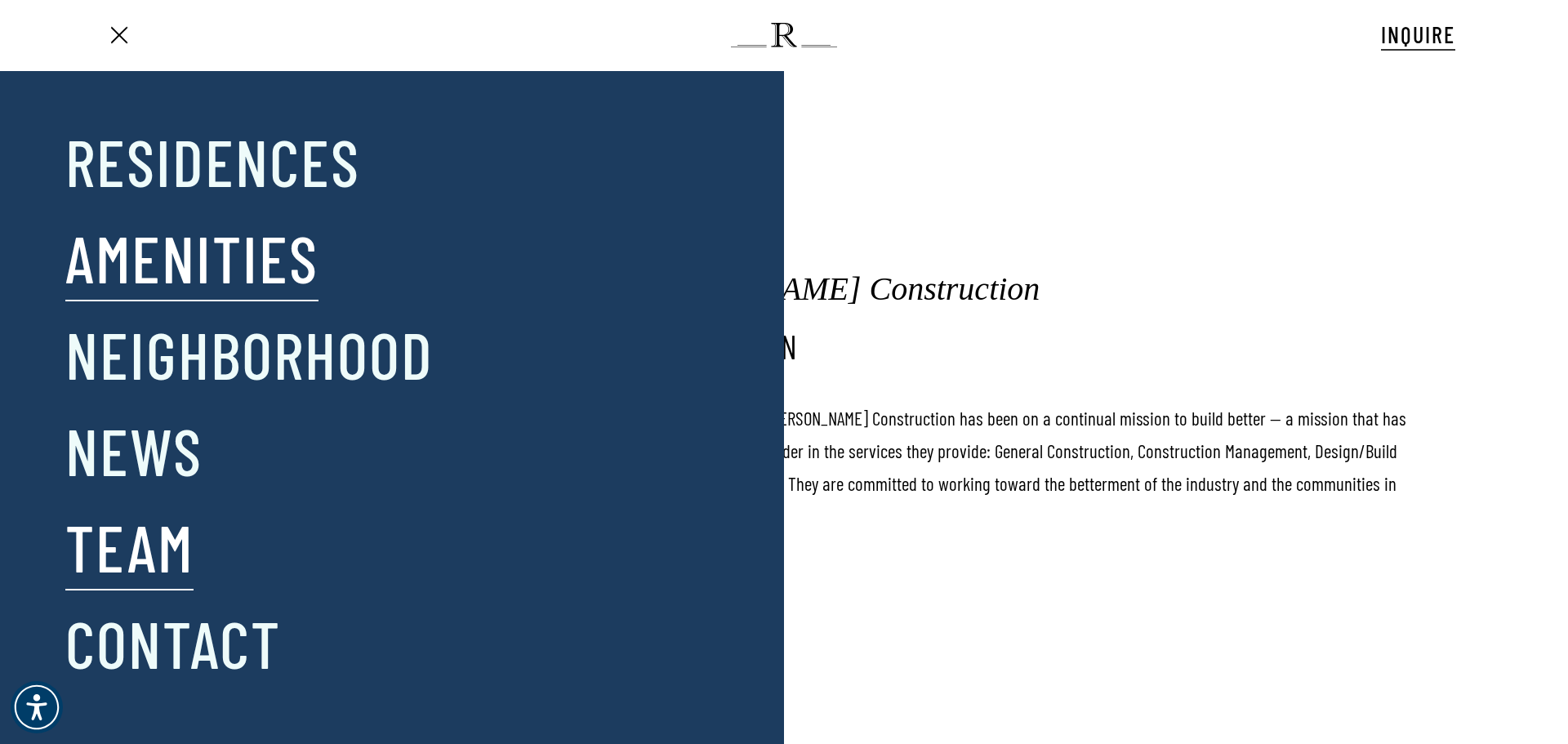
click at [220, 233] on link "Amenities" at bounding box center [191, 257] width 253 height 85
